Goal: Find specific page/section: Find specific page/section

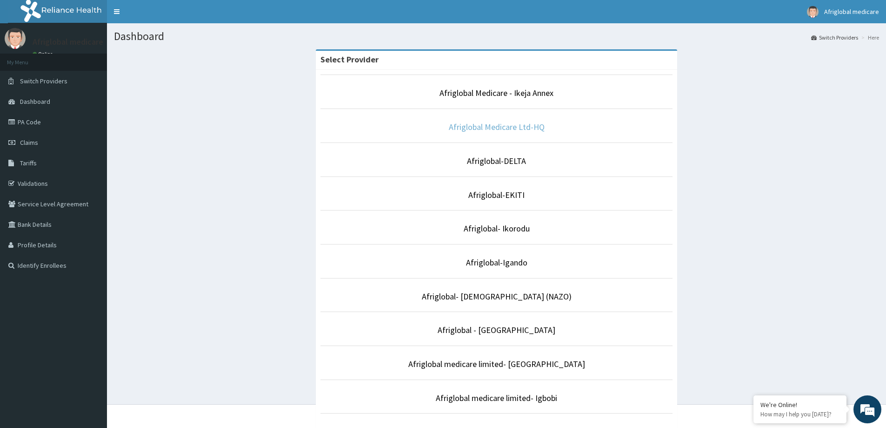
click at [529, 127] on link "Afriglobal Medicare Ltd-HQ" at bounding box center [497, 126] width 96 height 11
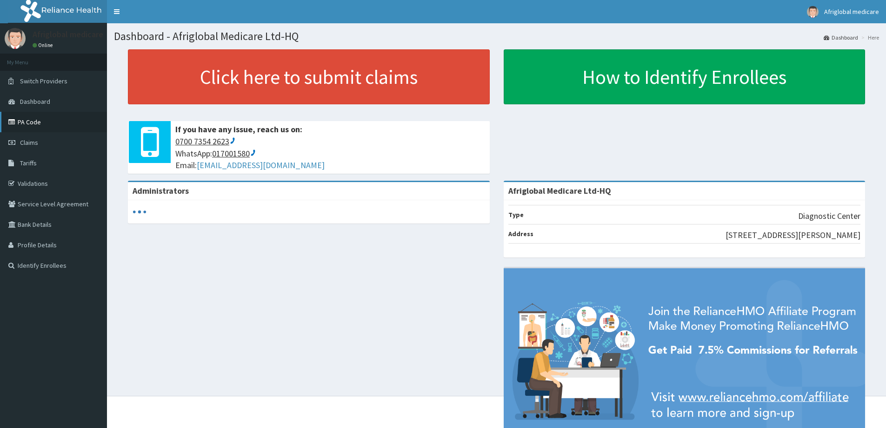
click at [44, 119] on link "PA Code" at bounding box center [53, 122] width 107 height 20
